Goal: Task Accomplishment & Management: Use online tool/utility

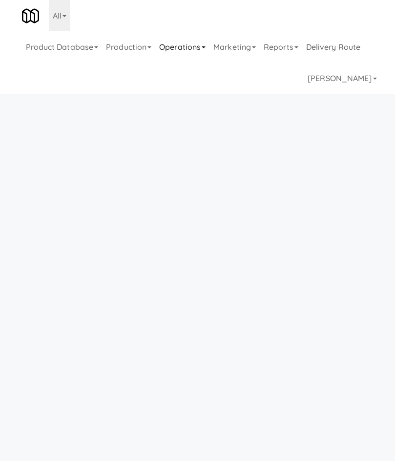
drag, startPoint x: 192, startPoint y: 42, endPoint x: 189, endPoint y: 50, distance: 9.0
click at [192, 43] on link "Operations" at bounding box center [182, 46] width 54 height 31
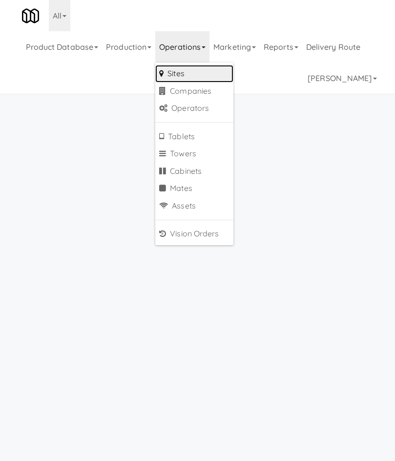
click at [189, 66] on link "Sites" at bounding box center [194, 74] width 78 height 18
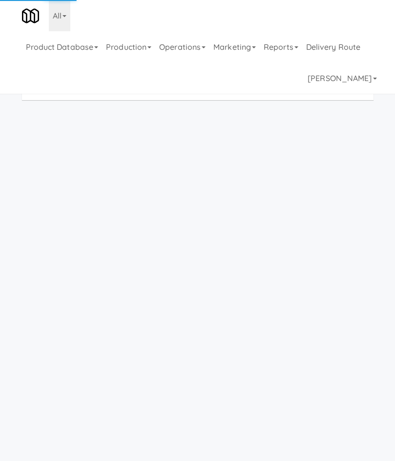
drag, startPoint x: 0, startPoint y: 115, endPoint x: -184, endPoint y: 122, distance: 183.8
click at [0, 122] on html "Okay Okay Select date: previous 2025-Sep next Su Mo Tu We Th Fr Sa 31 1 2 3 4 5…" at bounding box center [197, 230] width 395 height 461
click at [61, 54] on link "Product Database" at bounding box center [62, 46] width 81 height 31
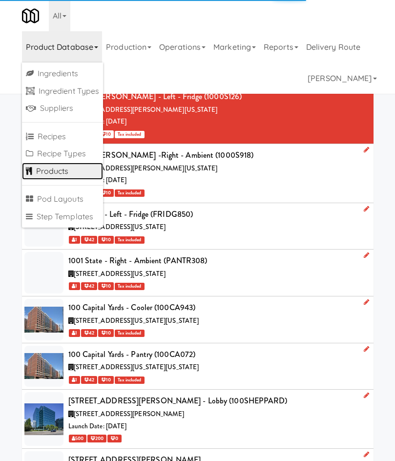
click at [64, 171] on link "Products" at bounding box center [63, 172] width 82 height 18
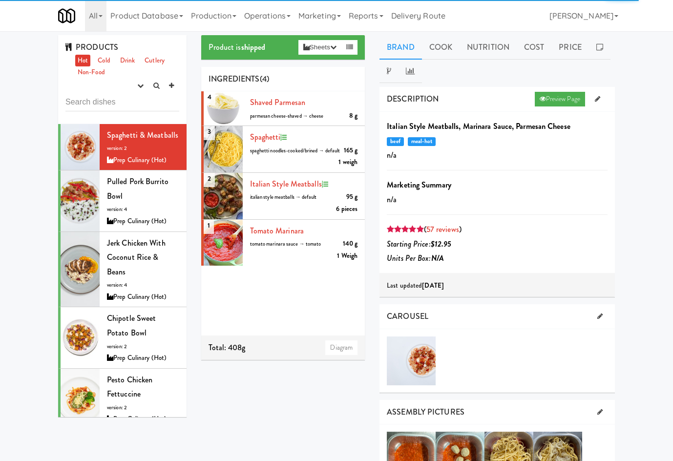
click at [122, 109] on input "text" at bounding box center [122, 102] width 114 height 18
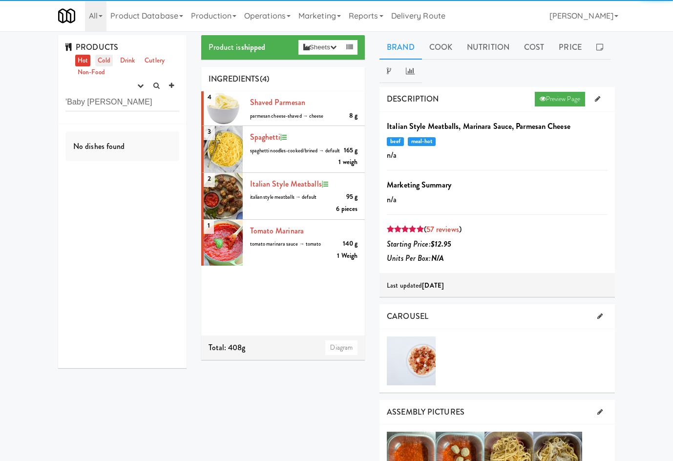
drag, startPoint x: 106, startPoint y: 59, endPoint x: 110, endPoint y: 64, distance: 6.8
click at [106, 59] on link "Cold" at bounding box center [103, 61] width 17 height 12
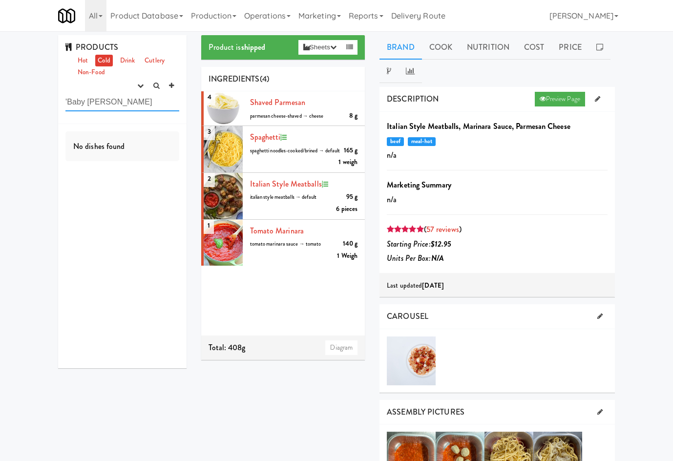
click at [117, 110] on input "'Baby [PERSON_NAME]" at bounding box center [122, 102] width 114 height 18
type input "Baby [PERSON_NAME]"
drag, startPoint x: 137, startPoint y: 84, endPoint x: 130, endPoint y: 112, distance: 29.6
click at [136, 85] on button "button" at bounding box center [140, 86] width 16 height 15
click at [130, 105] on link "experimenting" at bounding box center [109, 105] width 78 height 18
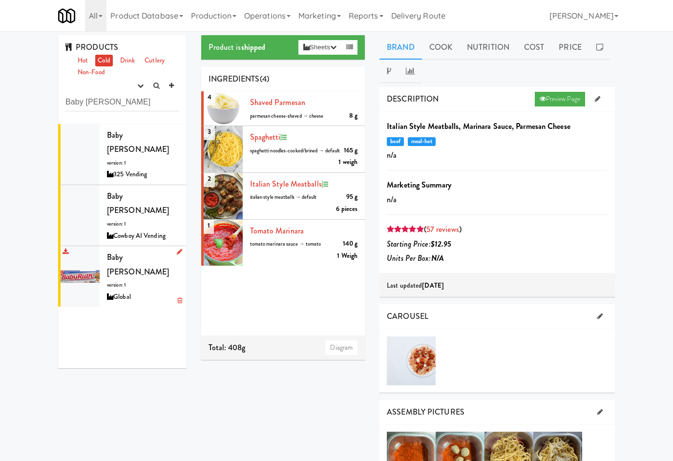
click at [138, 250] on div "Baby [PERSON_NAME] version: 1 Global" at bounding box center [143, 276] width 72 height 53
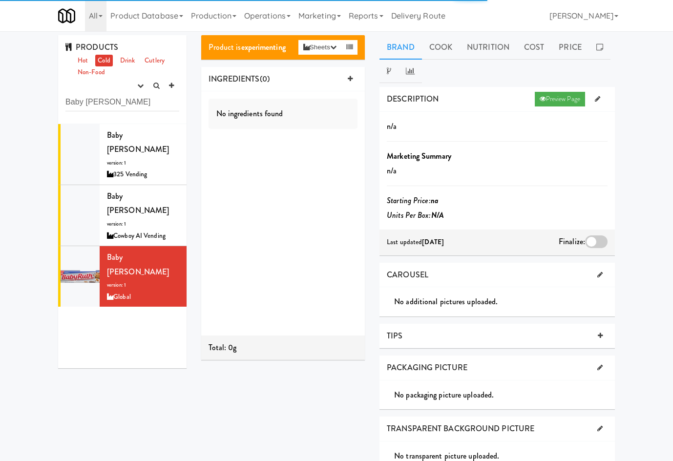
scroll to position [114, 0]
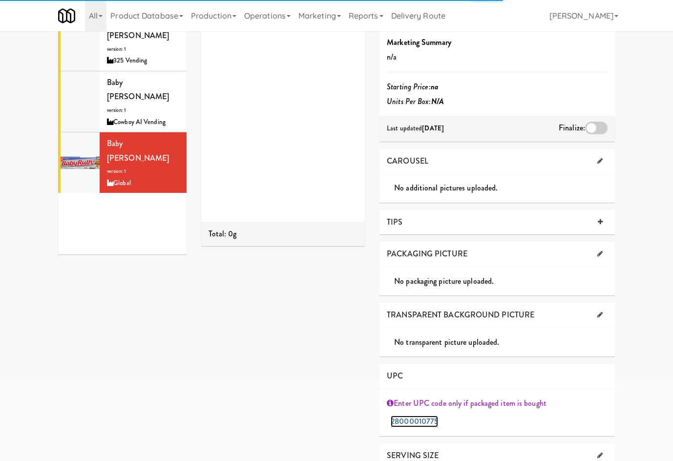
click at [395, 419] on link "28000010775" at bounding box center [414, 422] width 47 height 12
click at [395, 414] on button "Submit" at bounding box center [502, 423] width 22 height 18
click at [395, 421] on link "28000010775" at bounding box center [414, 422] width 47 height 12
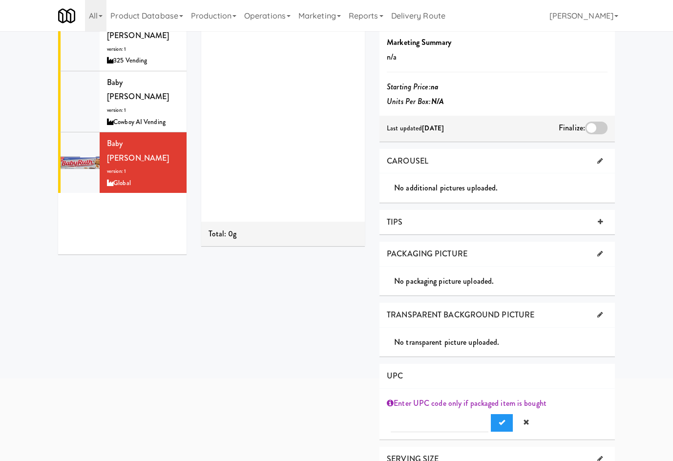
click at [395, 414] on button "Submit" at bounding box center [502, 423] width 22 height 18
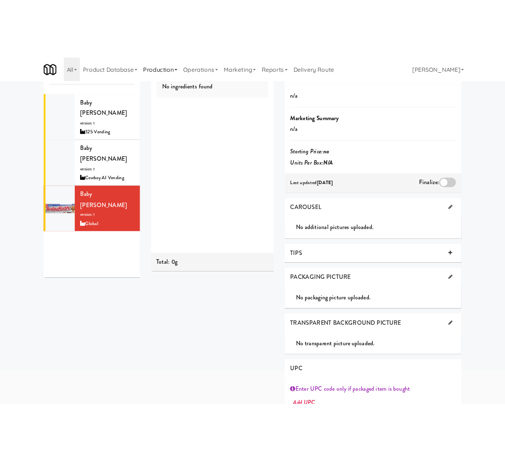
scroll to position [0, 0]
